Goal: Task Accomplishment & Management: Use online tool/utility

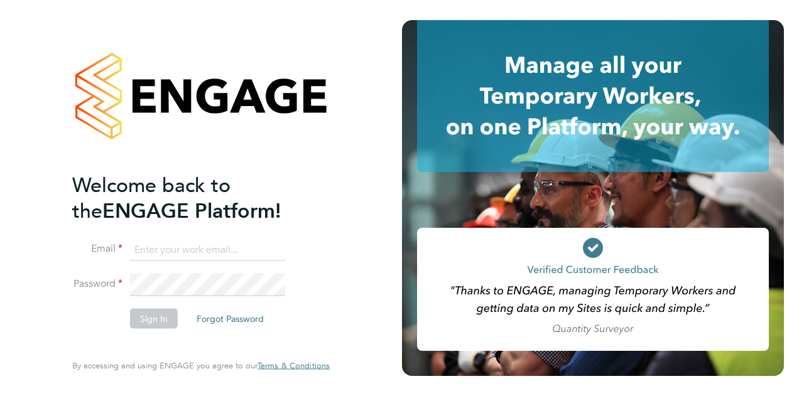
type input "mick.greenwood@wates.co.uk"
click at [153, 321] on button "Sign In" at bounding box center [154, 318] width 48 height 20
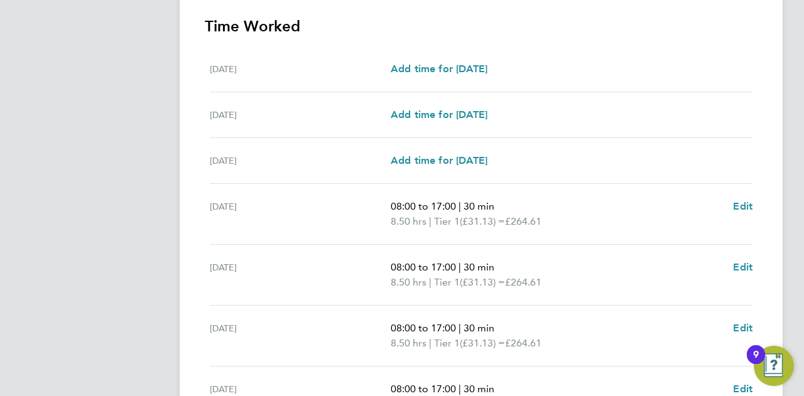
scroll to position [494, 0]
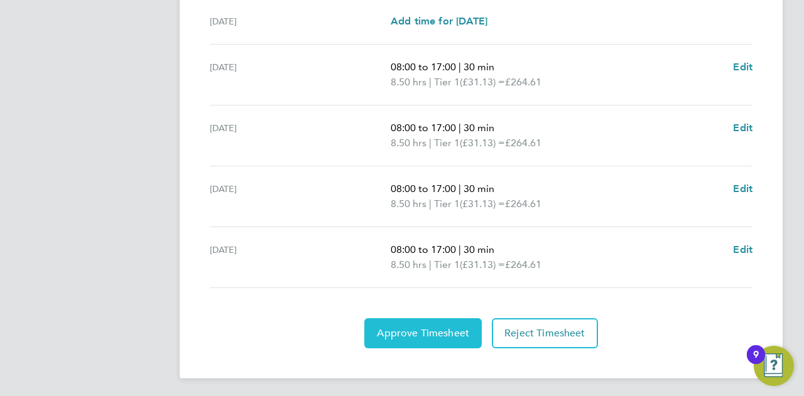
click at [418, 340] on button "Approve Timesheet" at bounding box center [422, 333] width 117 height 30
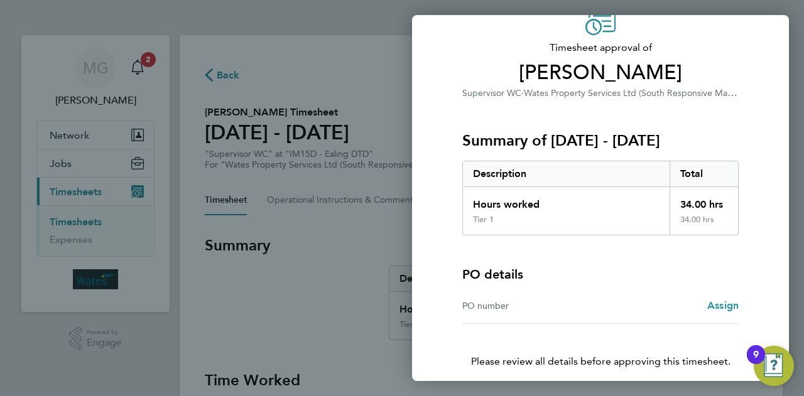
scroll to position [117, 0]
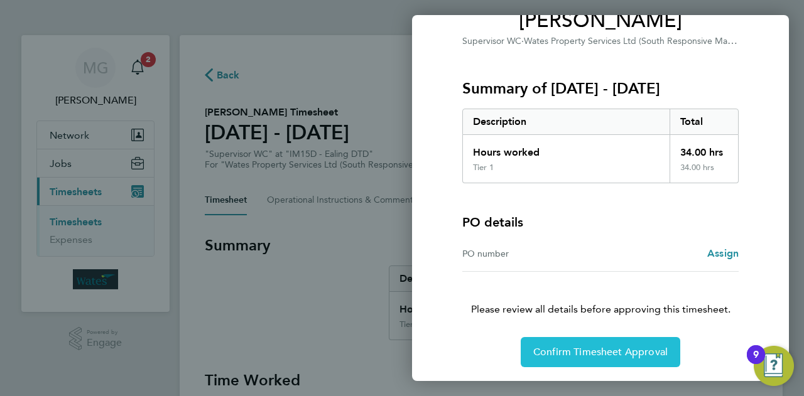
click at [597, 349] on span "Confirm Timesheet Approval" at bounding box center [600, 352] width 134 height 13
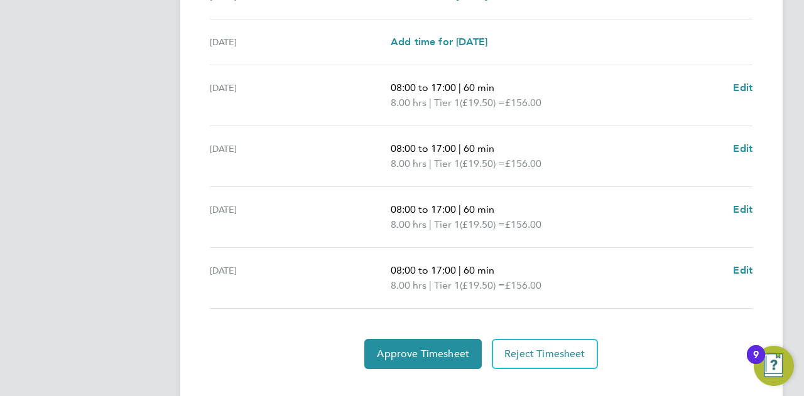
scroll to position [494, 0]
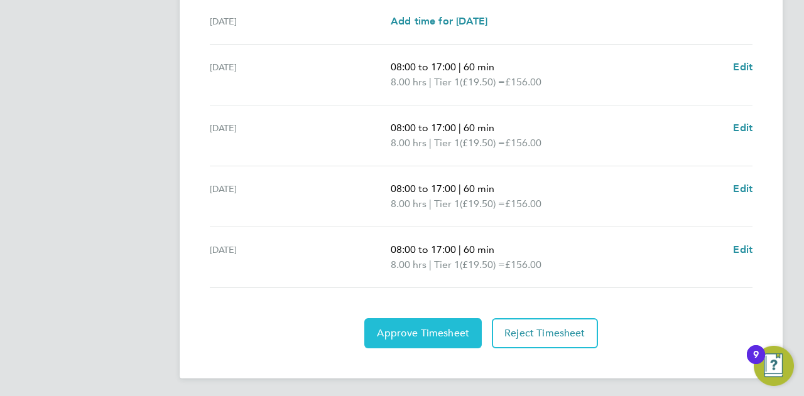
click at [432, 335] on span "Approve Timesheet" at bounding box center [423, 333] width 92 height 13
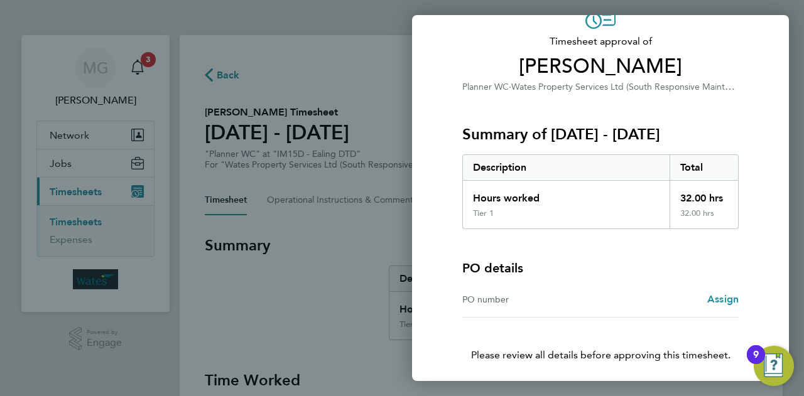
scroll to position [117, 0]
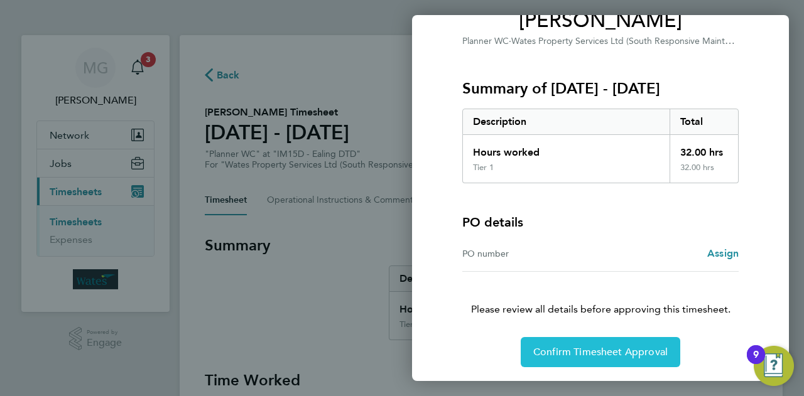
click at [622, 346] on span "Confirm Timesheet Approval" at bounding box center [600, 352] width 134 height 13
